Goal: Task Accomplishment & Management: Manage account settings

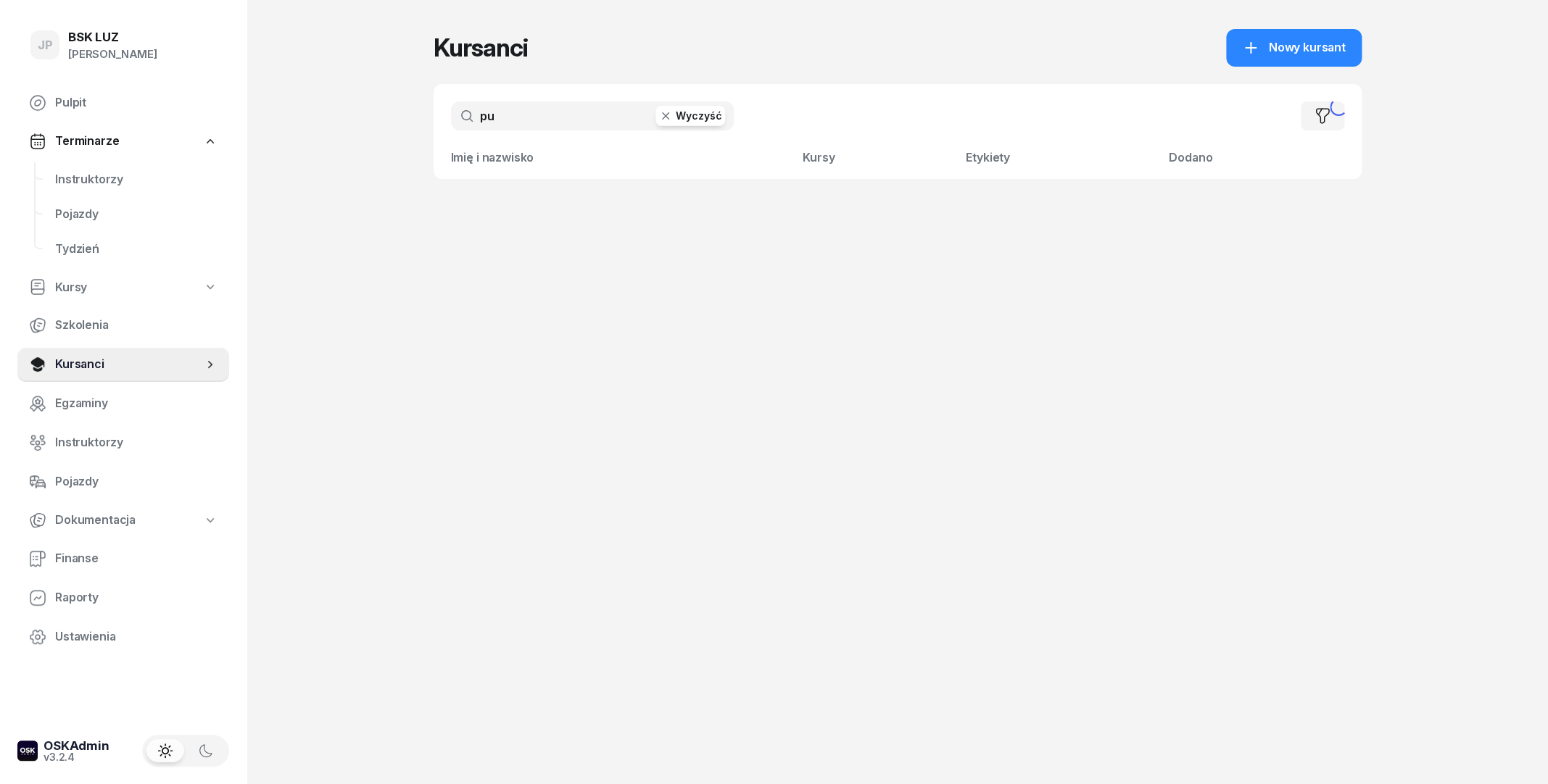
type input "p"
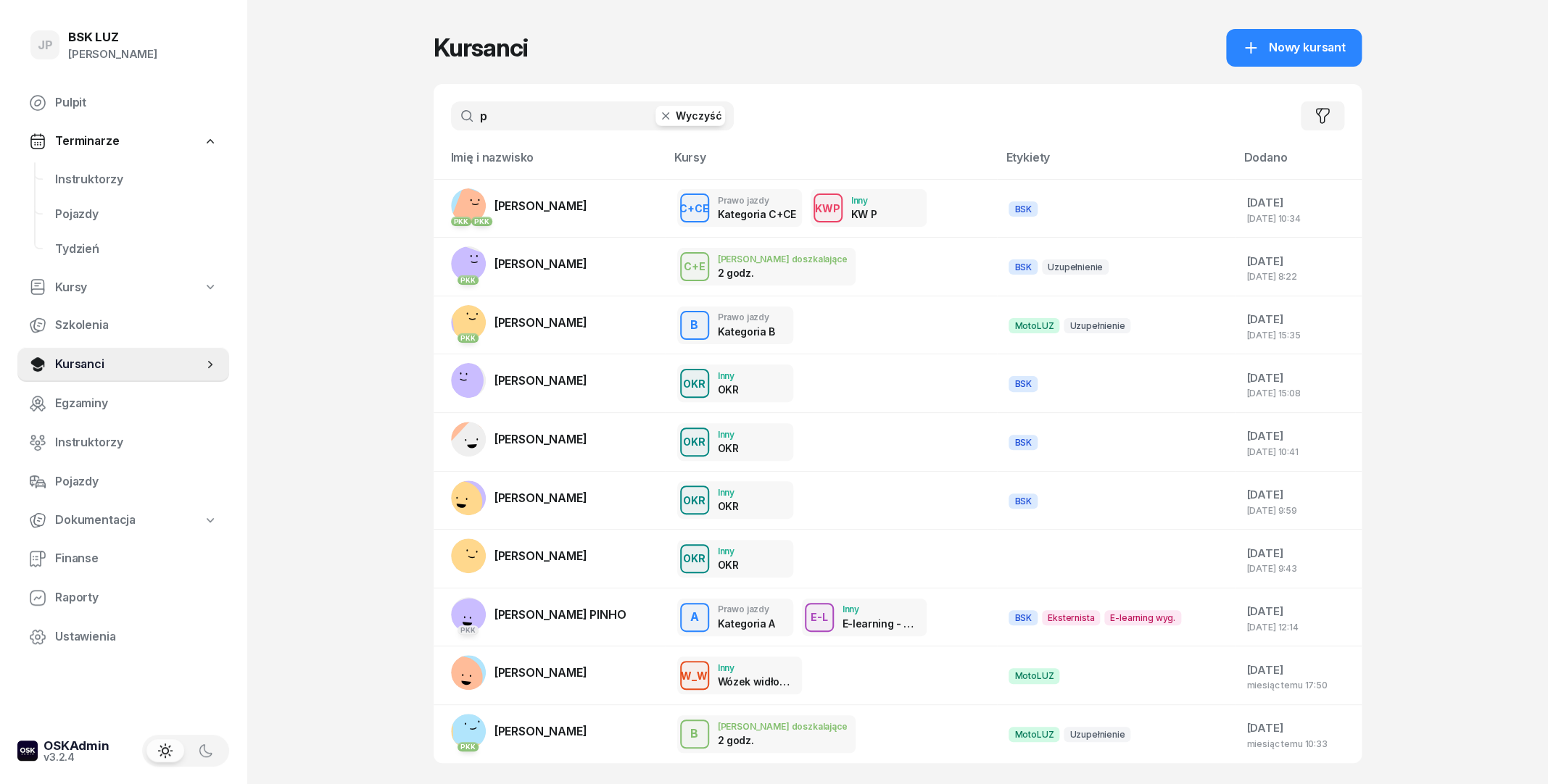
type input "pu"
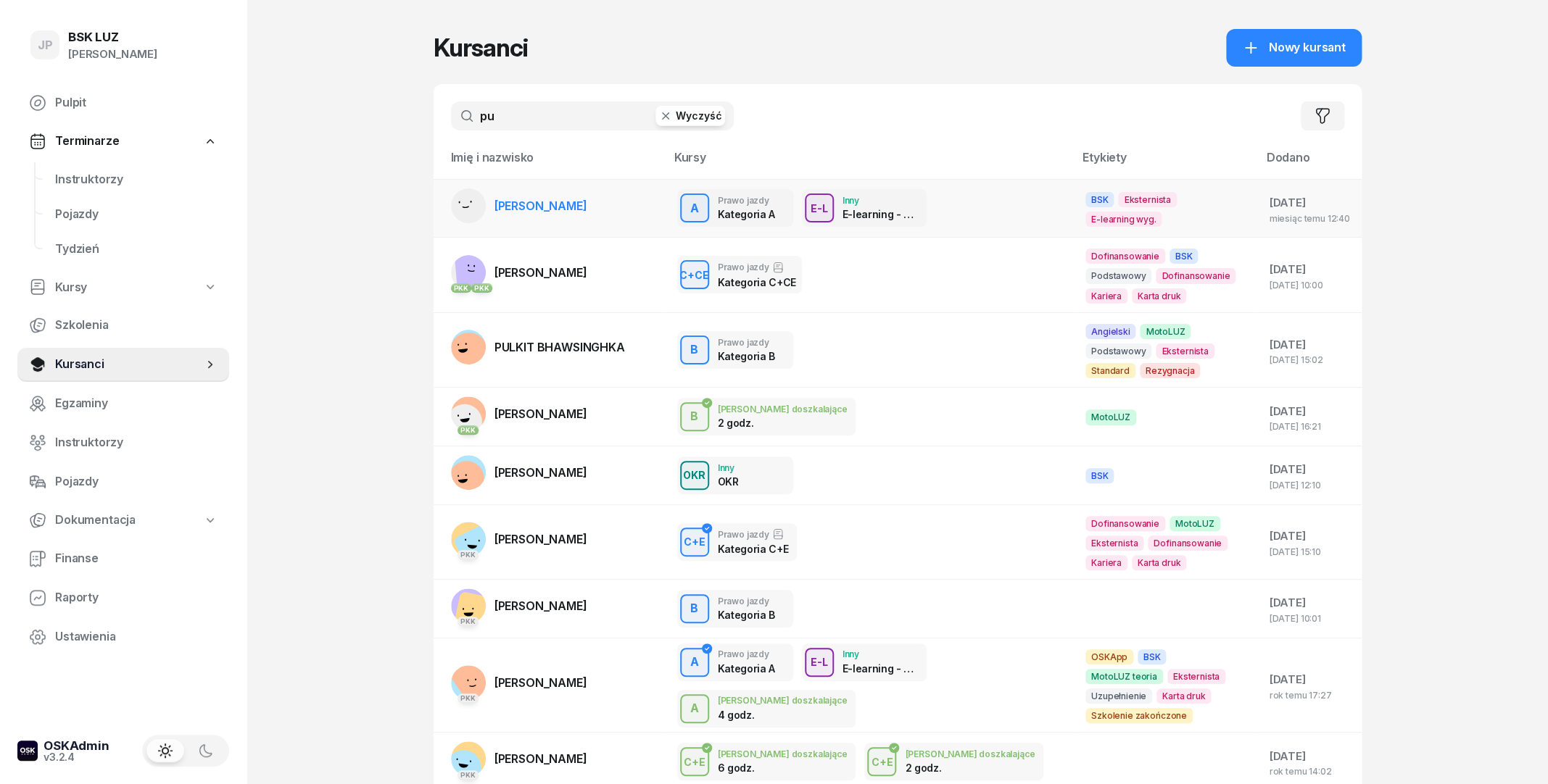
click at [576, 200] on span "[PERSON_NAME]" at bounding box center [540, 205] width 93 height 15
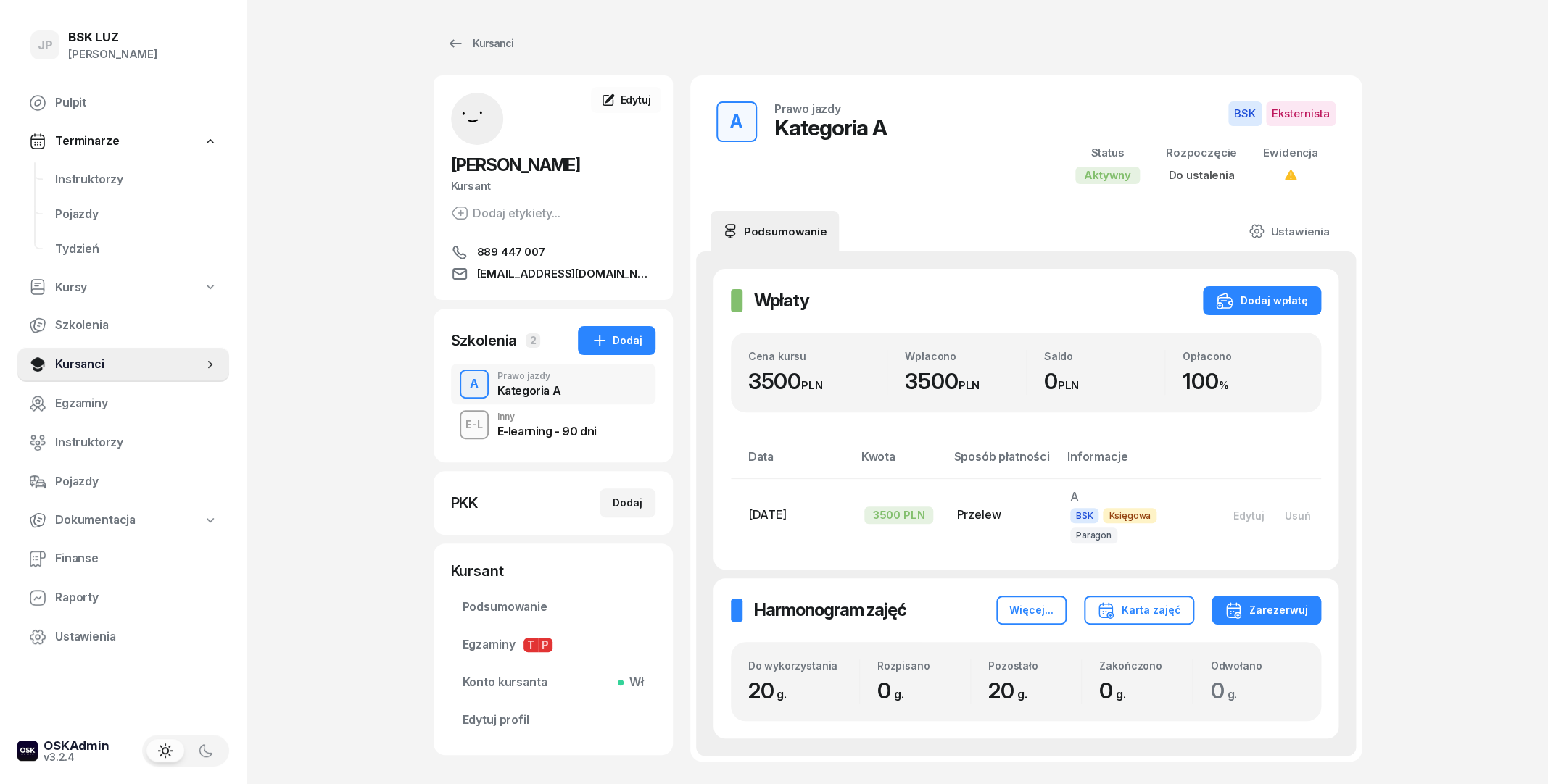
click at [1020, 122] on div "A Prawo jazdy Kategoria A BSK Eksternista Status Aktywny Rozpoczęcie Do ustalen…" at bounding box center [1026, 143] width 637 height 101
drag, startPoint x: 1062, startPoint y: 493, endPoint x: 1089, endPoint y: 495, distance: 27.1
click at [1089, 495] on td "A BSK Księgowa Paragon" at bounding box center [1135, 515] width 153 height 74
click at [1211, 462] on th "Informacje" at bounding box center [1265, 462] width 110 height 31
drag, startPoint x: 900, startPoint y: 385, endPoint x: 976, endPoint y: 384, distance: 76.0
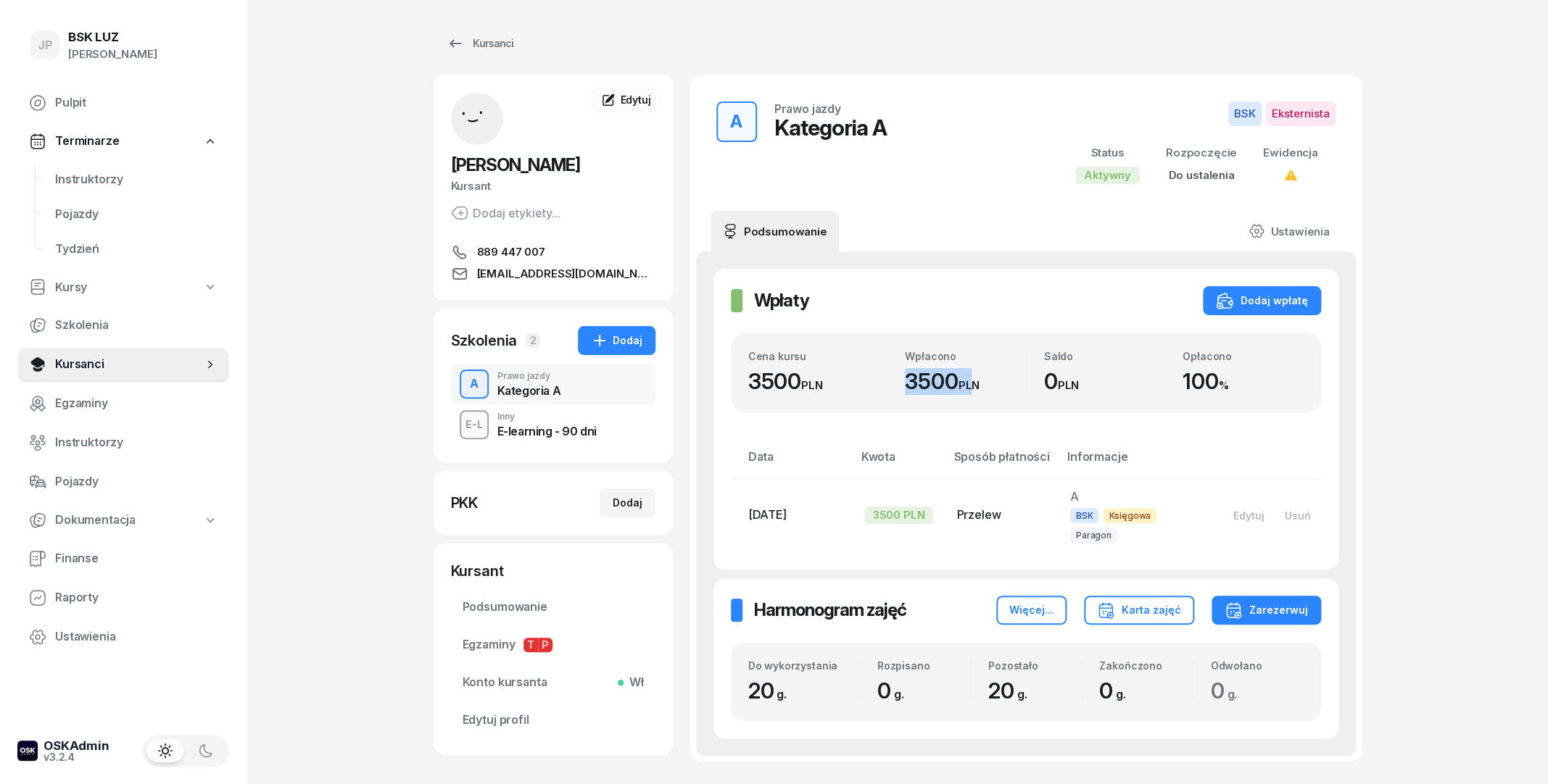
click at [976, 384] on div "Wpłacono 3500 PLN" at bounding box center [956, 372] width 139 height 45
click at [1039, 404] on div "Cena kursu 3500 PLN Wpłacono 3500 PLN Saldo 0 PLN Opłacono 100 %" at bounding box center [1026, 372] width 590 height 80
drag, startPoint x: 787, startPoint y: 676, endPoint x: 741, endPoint y: 681, distance: 46.3
click at [741, 681] on div "Do wykorzystania 20 g. Rozpisano 0 g. Pozostało 20 g. Zakończono 0 g. Odwołano …" at bounding box center [1026, 682] width 590 height 80
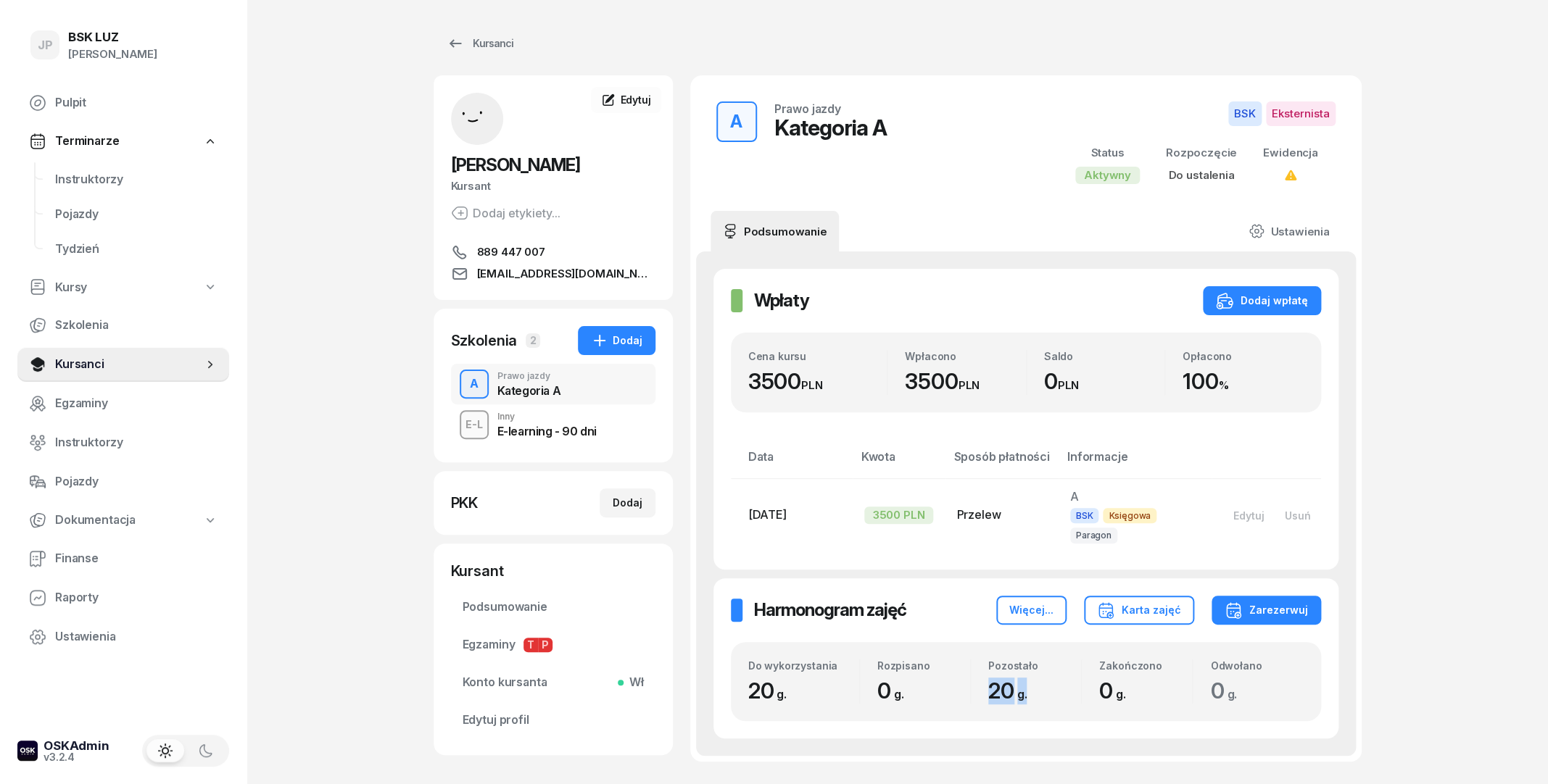
drag, startPoint x: 978, startPoint y: 671, endPoint x: 1031, endPoint y: 671, distance: 53.0
click at [1030, 671] on div "Pozostało 20 g." at bounding box center [1026, 681] width 110 height 45
click at [1033, 678] on span "20 g." at bounding box center [1011, 691] width 46 height 26
drag, startPoint x: 1026, startPoint y: 676, endPoint x: 983, endPoint y: 680, distance: 43.2
click at [983, 680] on div "Pozostało 20 g." at bounding box center [1026, 681] width 110 height 45
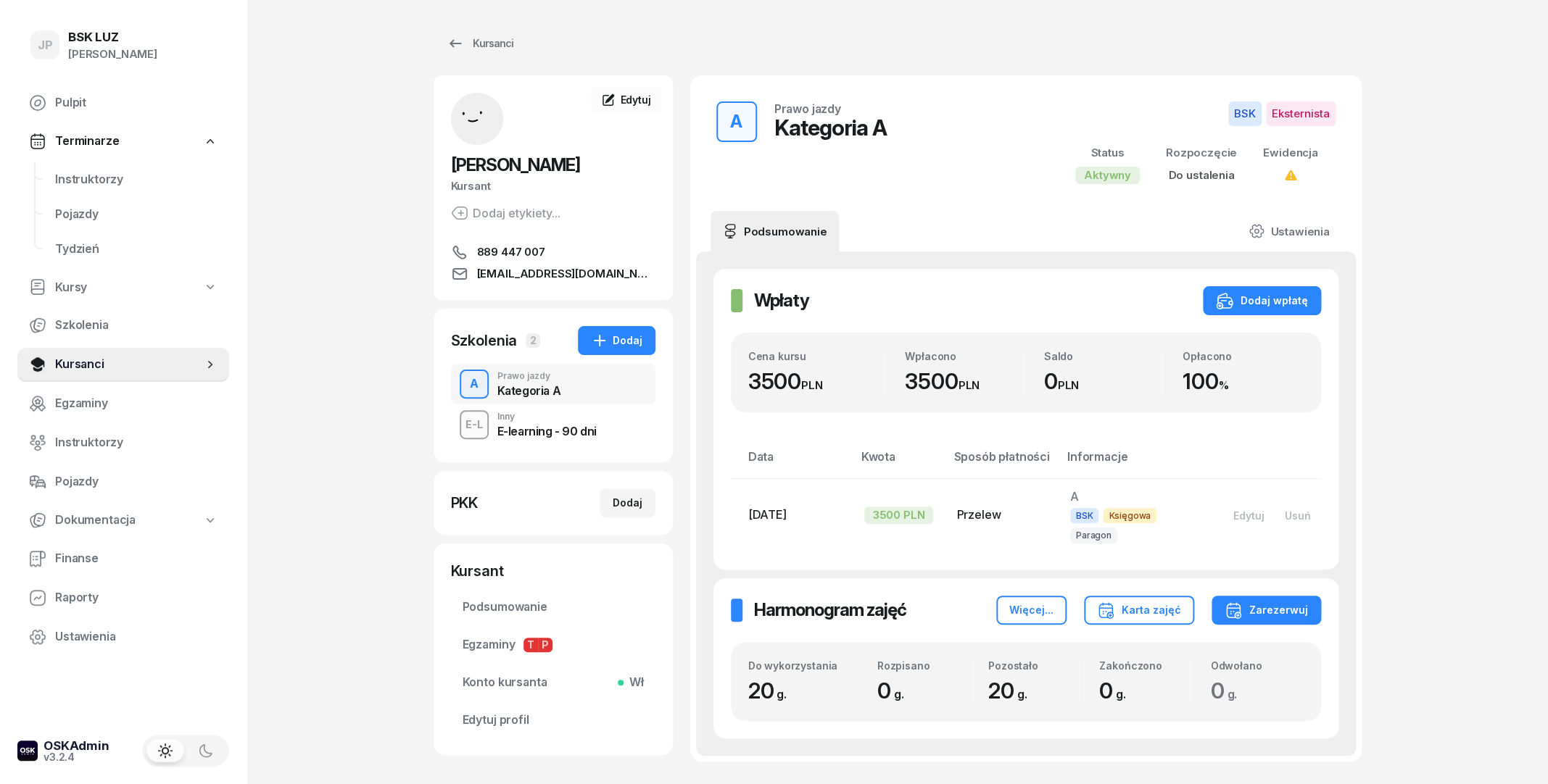
click at [959, 686] on div "Do wykorzystania 20 g. Rozpisano 0 g. Pozostało 20 g. Zakończono 0 g. Odwołano …" at bounding box center [1026, 682] width 590 height 80
drag, startPoint x: 803, startPoint y: 673, endPoint x: 741, endPoint y: 674, distance: 62.0
click at [741, 674] on div "Do wykorzystania 20 g. Rozpisano 0 g. Pozostało 20 g. Zakończono 0 g. Odwołano …" at bounding box center [1026, 682] width 590 height 80
drag, startPoint x: 1542, startPoint y: 413, endPoint x: 1552, endPoint y: 465, distance: 53.0
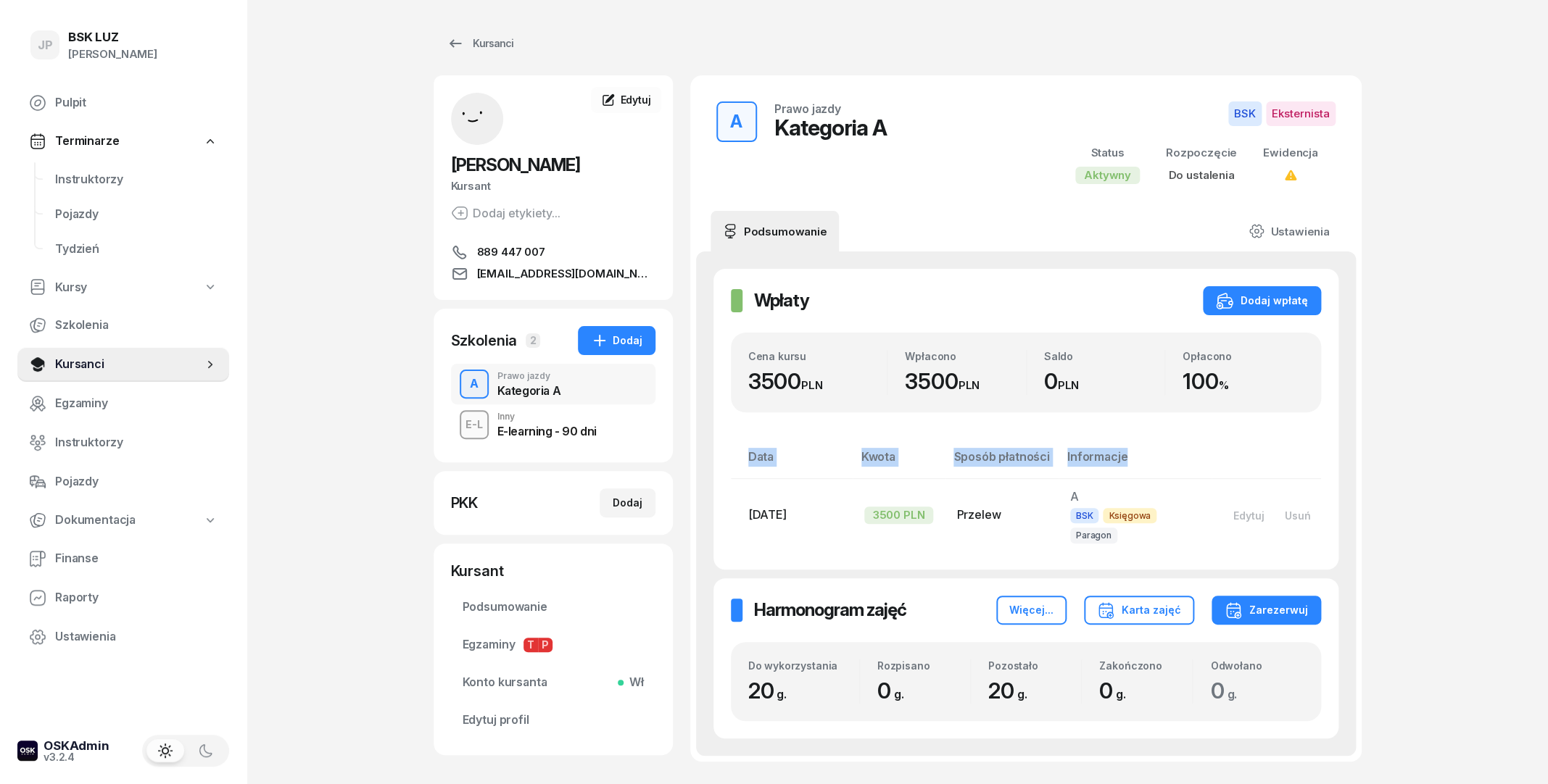
click at [1547, 465] on html "JP Joanna JP BSK [PERSON_NAME] Pulpit Terminarze Instruktorzy Pojazdy Tydzień K…" at bounding box center [774, 452] width 1548 height 903
click at [1257, 387] on div "100 %" at bounding box center [1243, 381] width 121 height 27
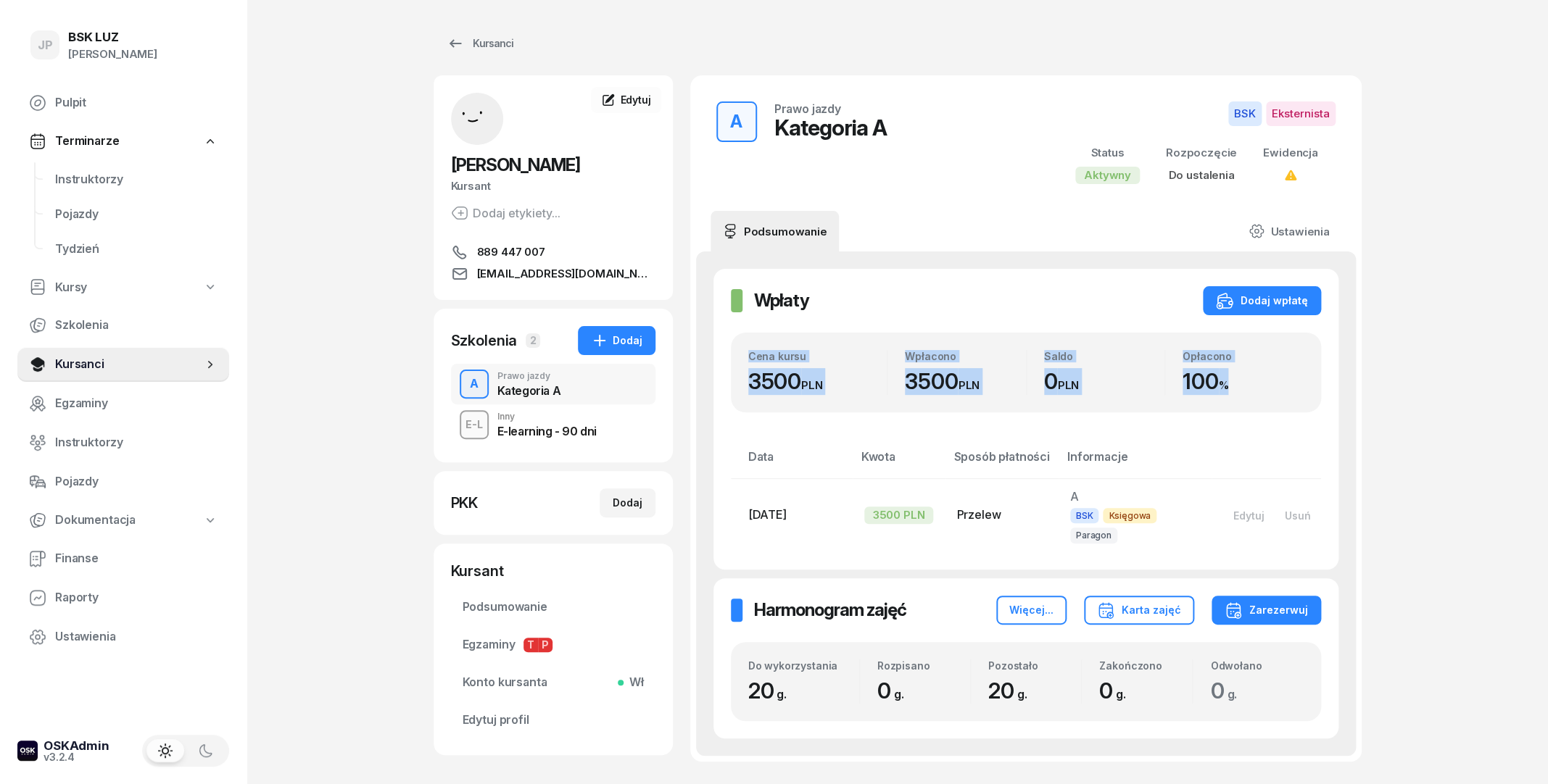
drag, startPoint x: 1262, startPoint y: 386, endPoint x: 738, endPoint y: 347, distance: 525.4
click at [738, 347] on div "Cena kursu 3500 PLN Wpłacono 3500 PLN Saldo 0 PLN Opłacono 100 %" at bounding box center [1026, 372] width 590 height 80
drag, startPoint x: 748, startPoint y: 388, endPoint x: 1235, endPoint y: 388, distance: 487.0
click at [1235, 388] on div "Cena kursu 3500 PLN Wpłacono 3500 PLN Saldo 0 PLN Opłacono 100 %" at bounding box center [1026, 372] width 555 height 45
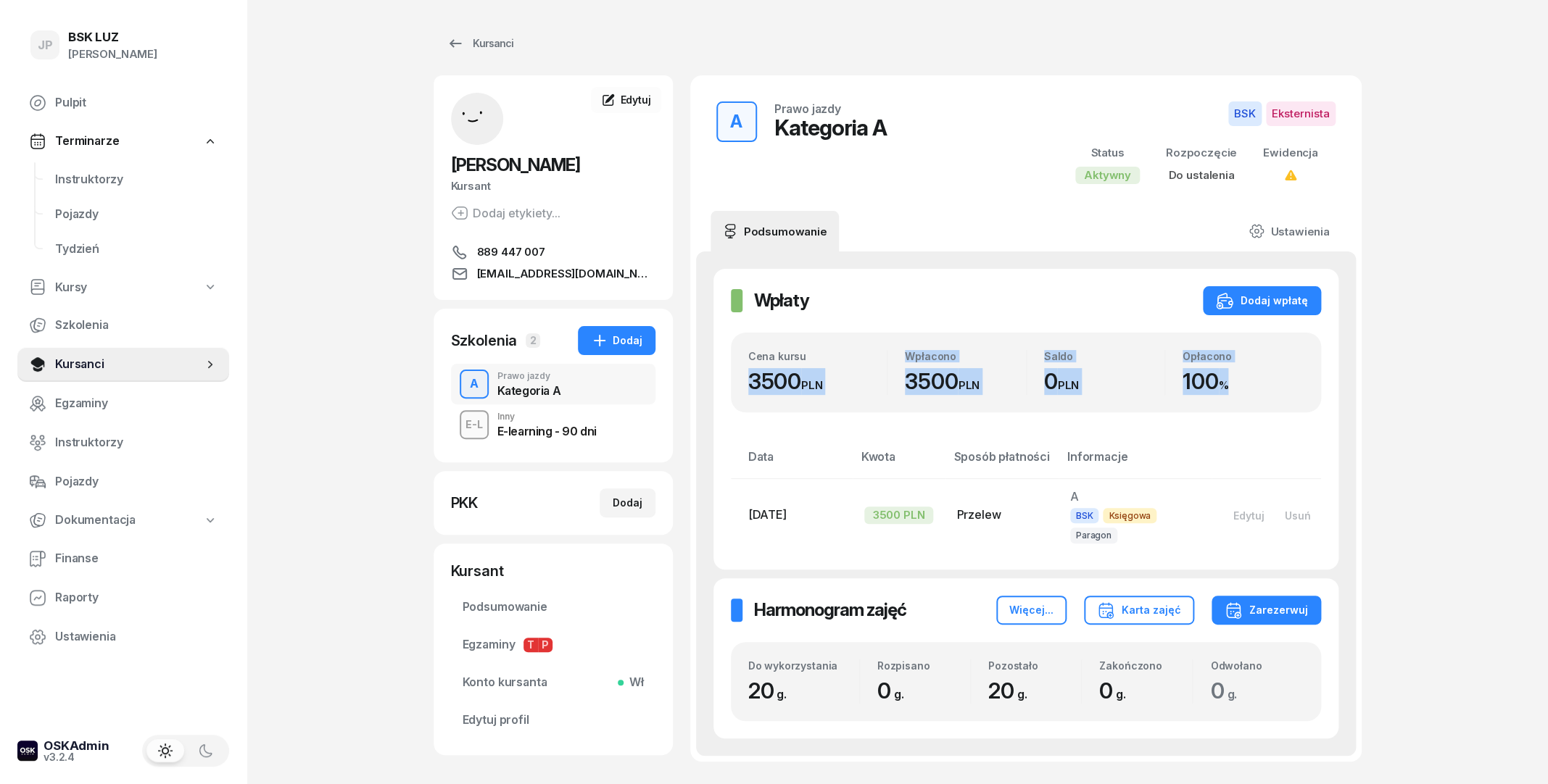
click at [1235, 388] on div "100 %" at bounding box center [1243, 381] width 121 height 27
click at [610, 505] on button "Dodaj" at bounding box center [627, 503] width 56 height 29
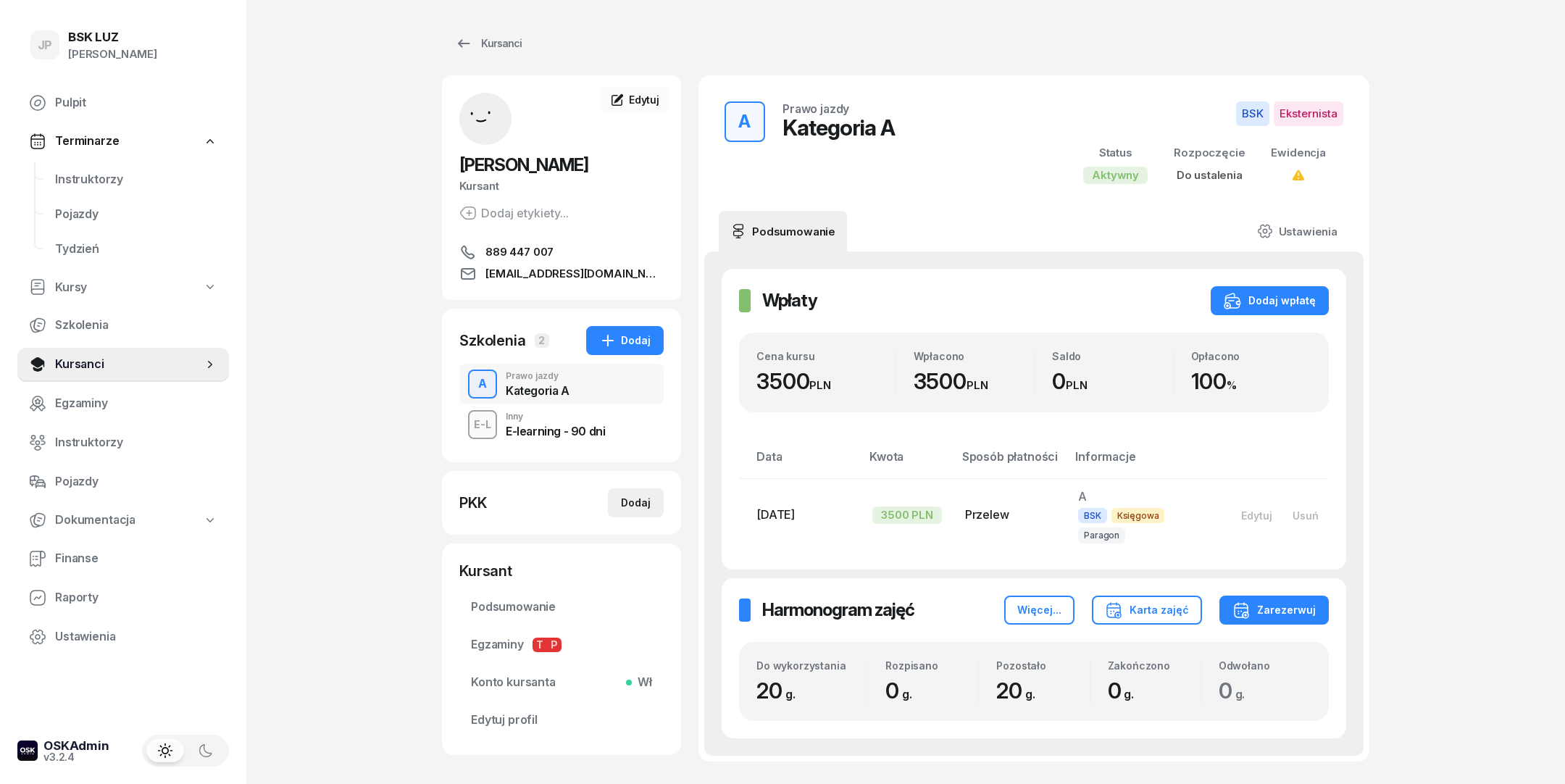
select select
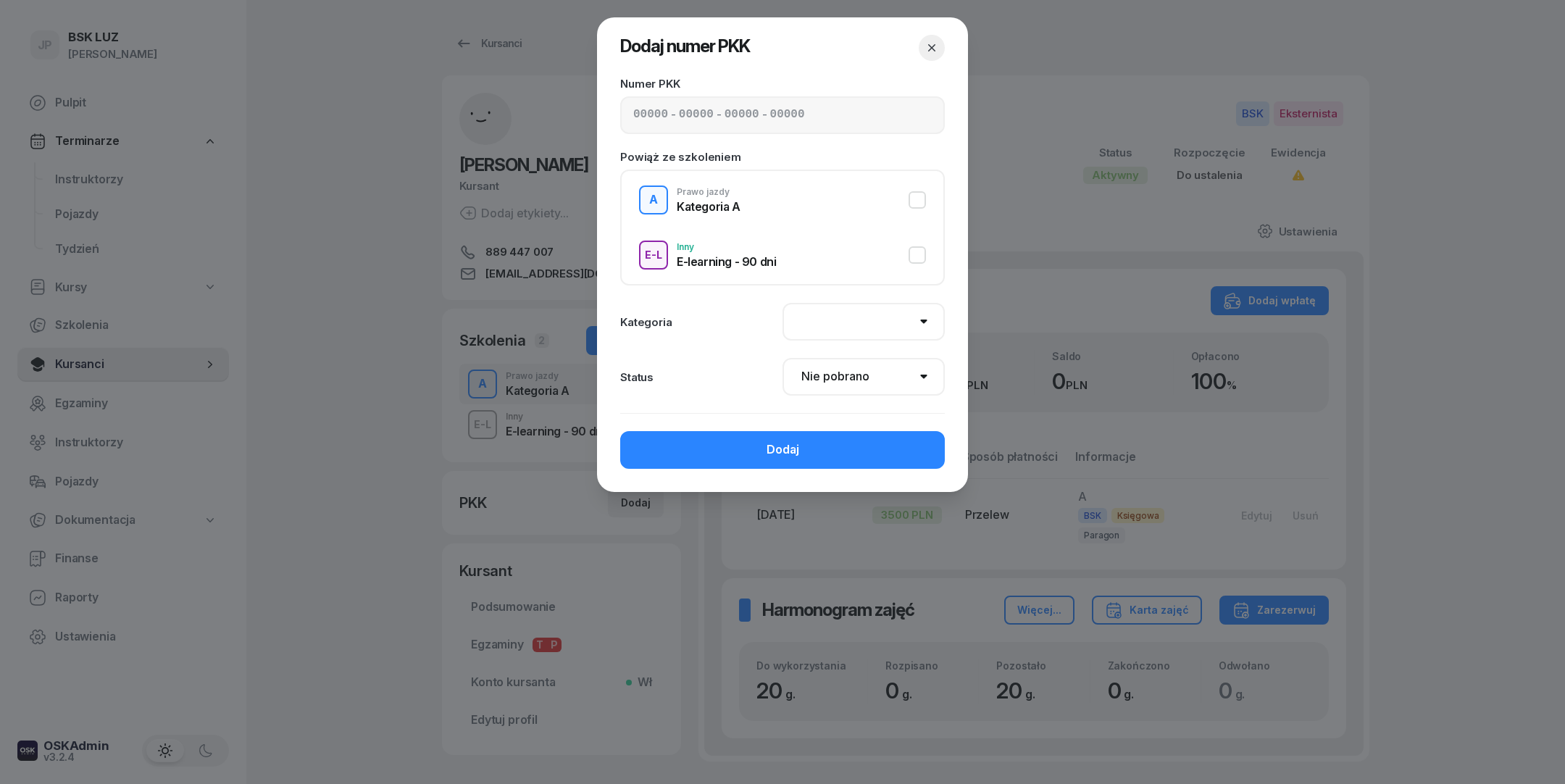
click at [678, 119] on div "- - -" at bounding box center [782, 115] width 325 height 38
click at [679, 117] on input at bounding box center [696, 115] width 34 height 19
type input "82580"
type input "75307"
type input "47073"
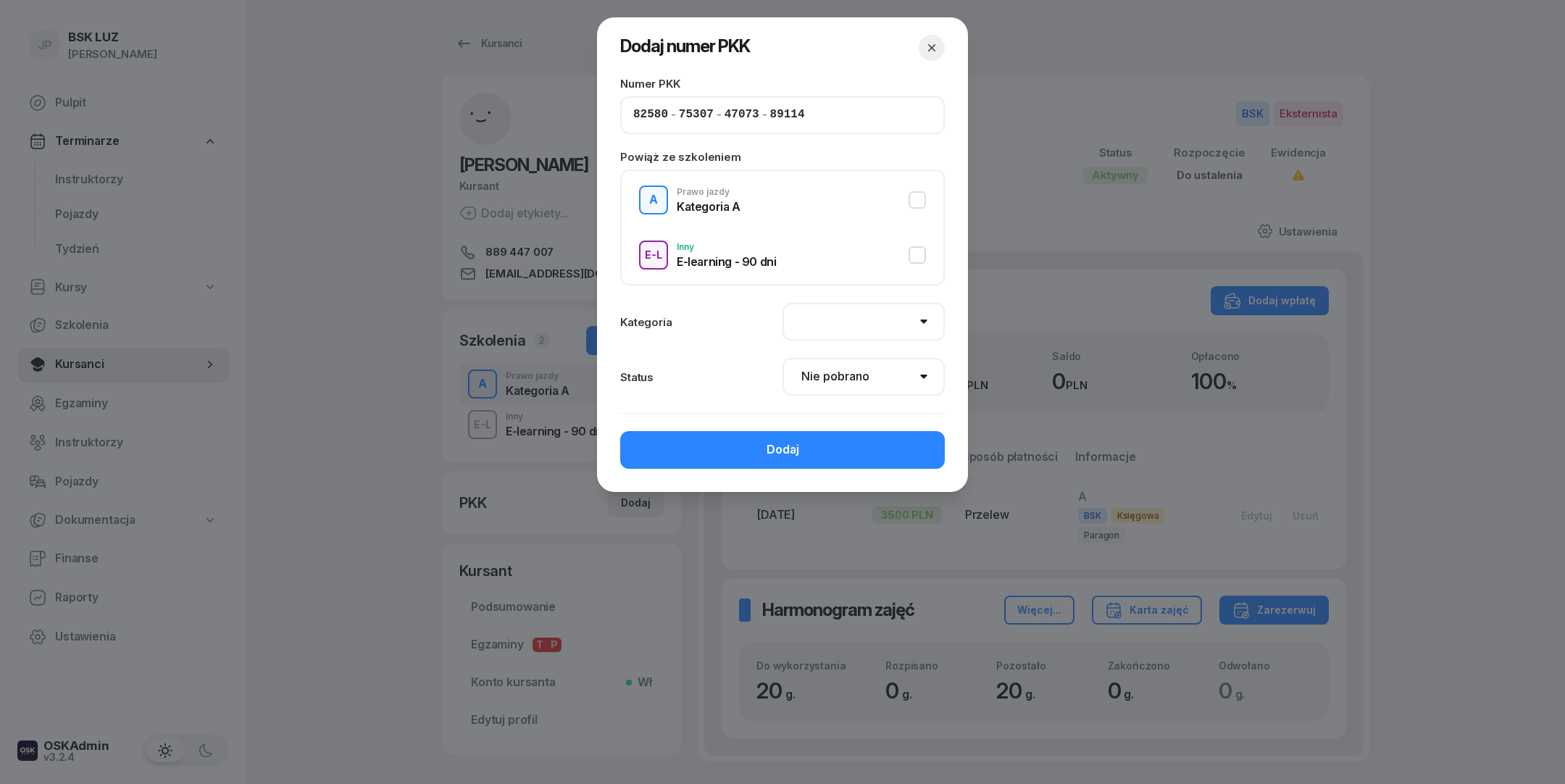
type input "89114"
select select "A"
click option "A" at bounding box center [0, 0] width 0 height 0
click at [784, 443] on div "Dodaj" at bounding box center [782, 449] width 33 height 19
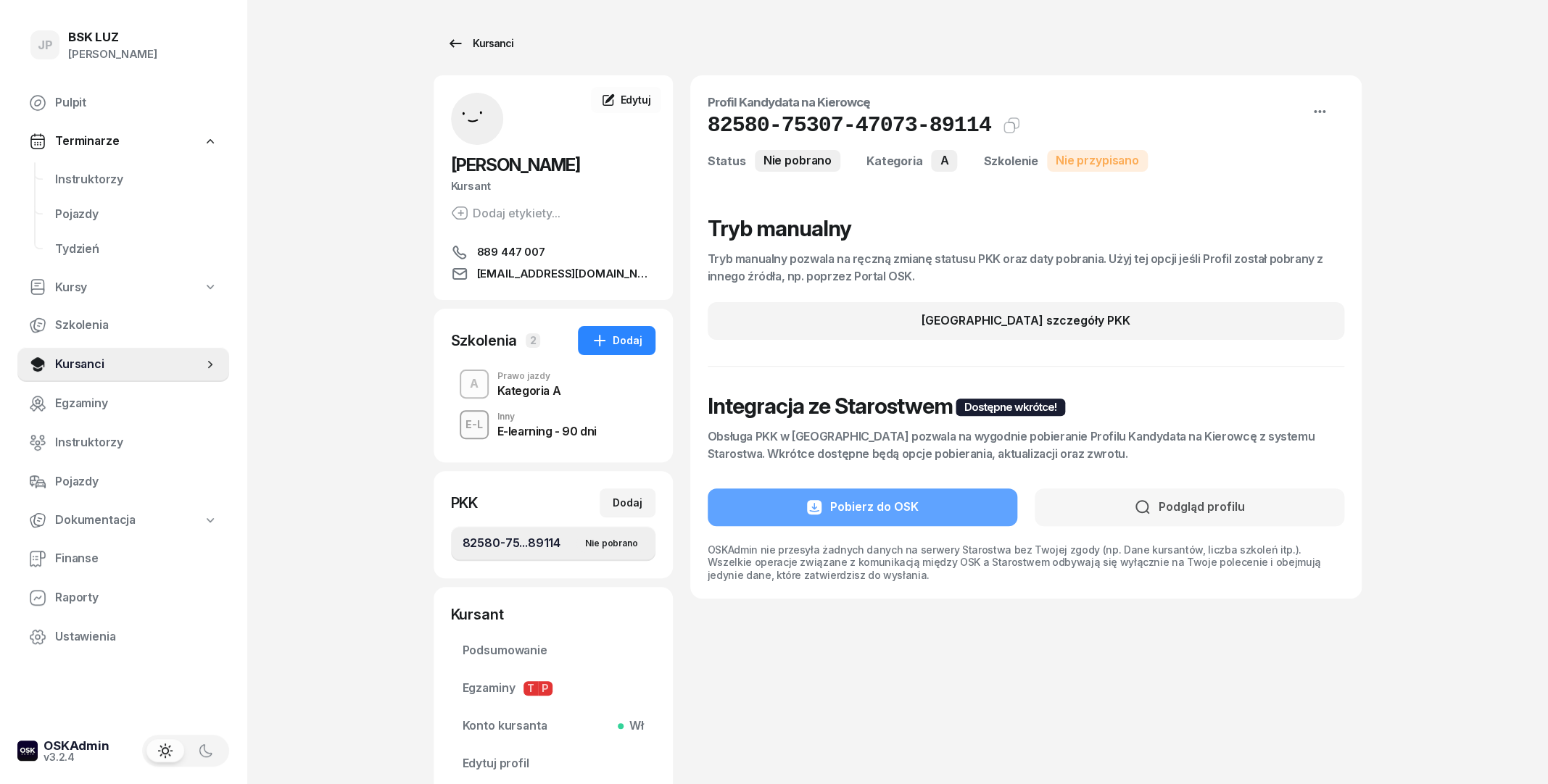
click at [472, 41] on div "Kursanci" at bounding box center [479, 43] width 67 height 18
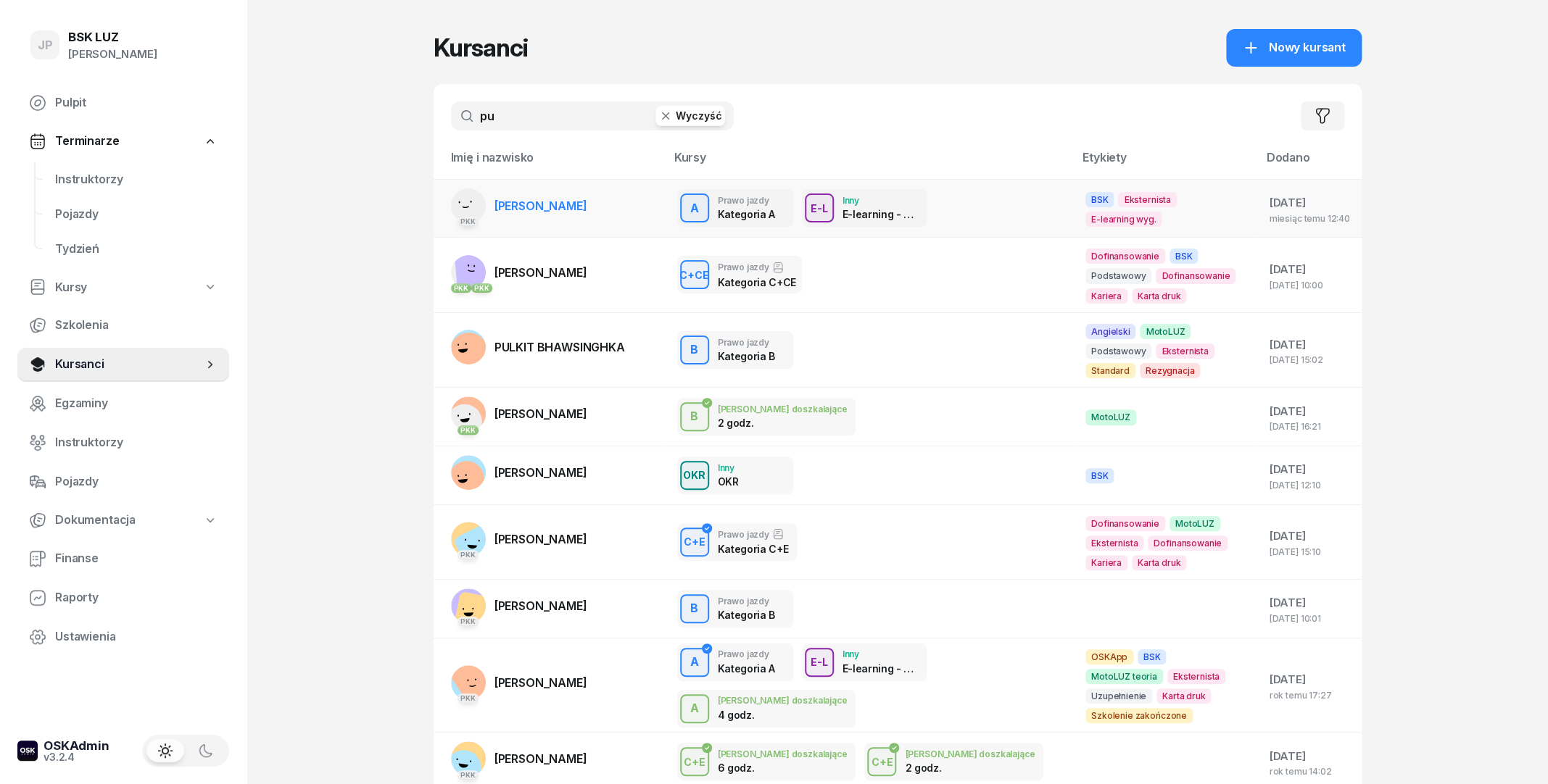
click at [557, 212] on span "[PERSON_NAME]" at bounding box center [540, 205] width 93 height 15
